Goal: Task Accomplishment & Management: Use online tool/utility

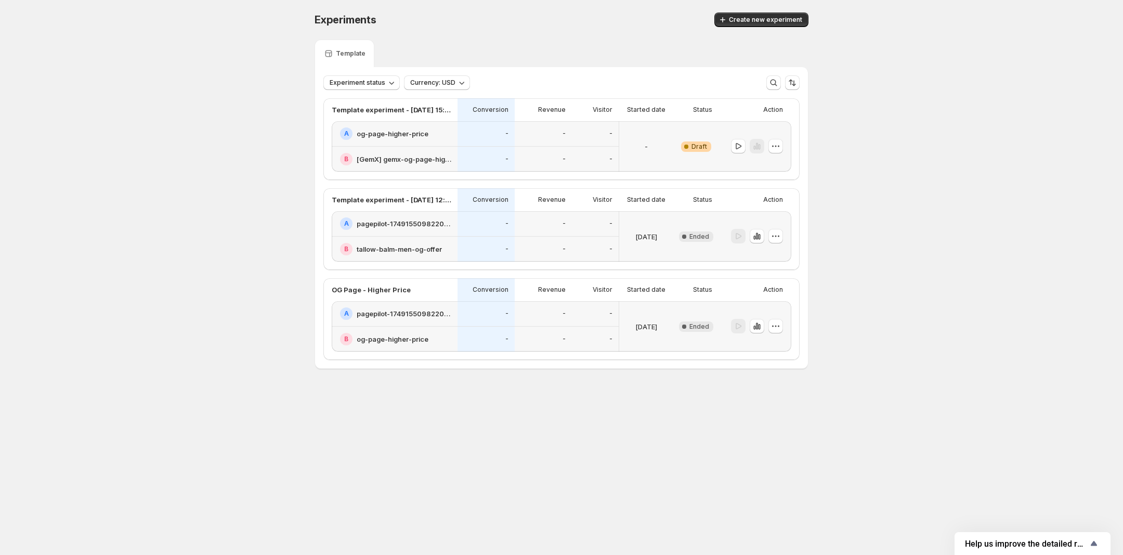
click at [378, 130] on h2 "og-page-higher-price" at bounding box center [393, 133] width 72 height 10
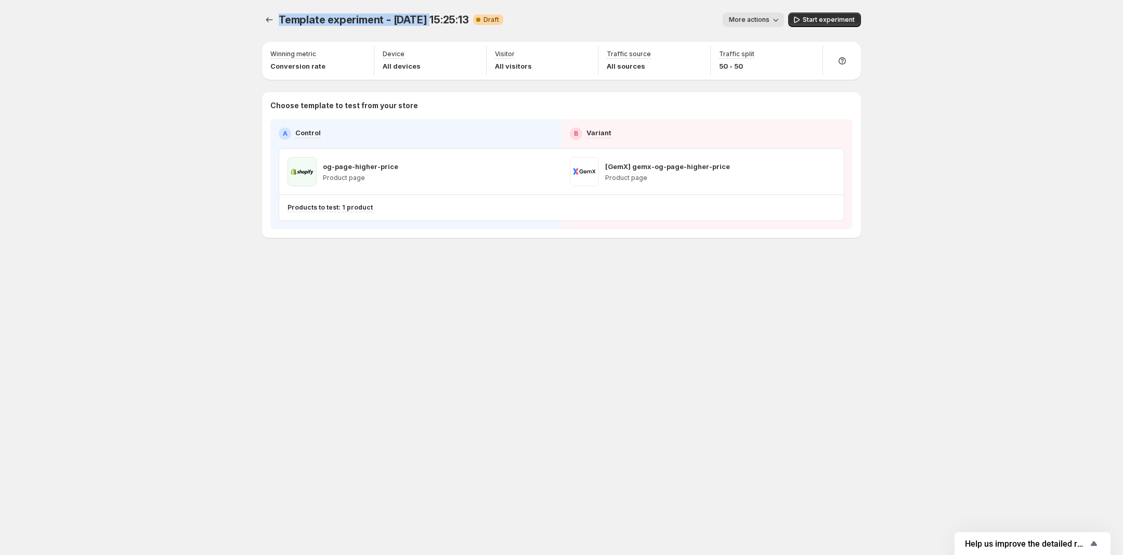
drag, startPoint x: 279, startPoint y: 23, endPoint x: 426, endPoint y: 21, distance: 147.6
click at [426, 21] on span "Template experiment - [DATE] 15:25:13" at bounding box center [374, 20] width 190 height 12
copy span "Template experiment - [DATE],"
click at [265, 15] on icon "Experiments" at bounding box center [269, 20] width 10 height 10
